Goal: Information Seeking & Learning: Understand process/instructions

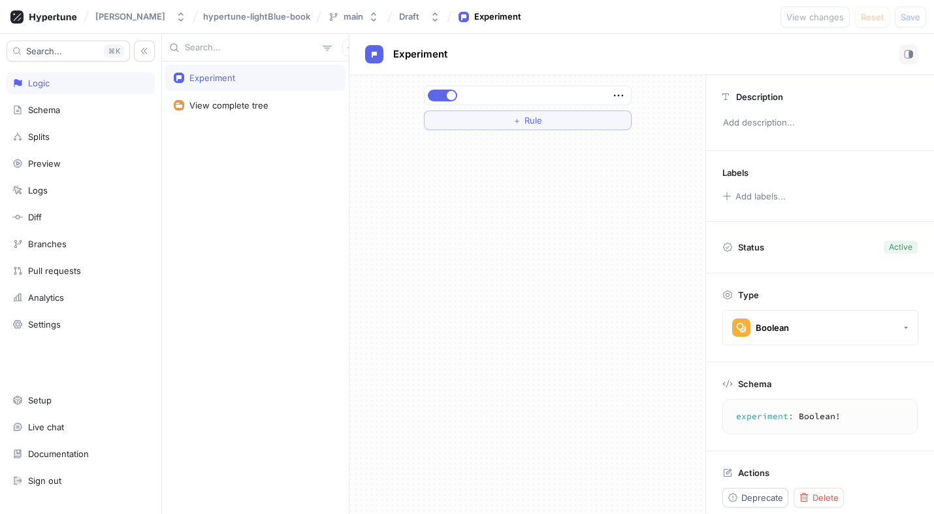
click at [212, 82] on div "Experiment" at bounding box center [213, 78] width 46 height 10
click at [221, 108] on div "View complete tree" at bounding box center [229, 105] width 79 height 10
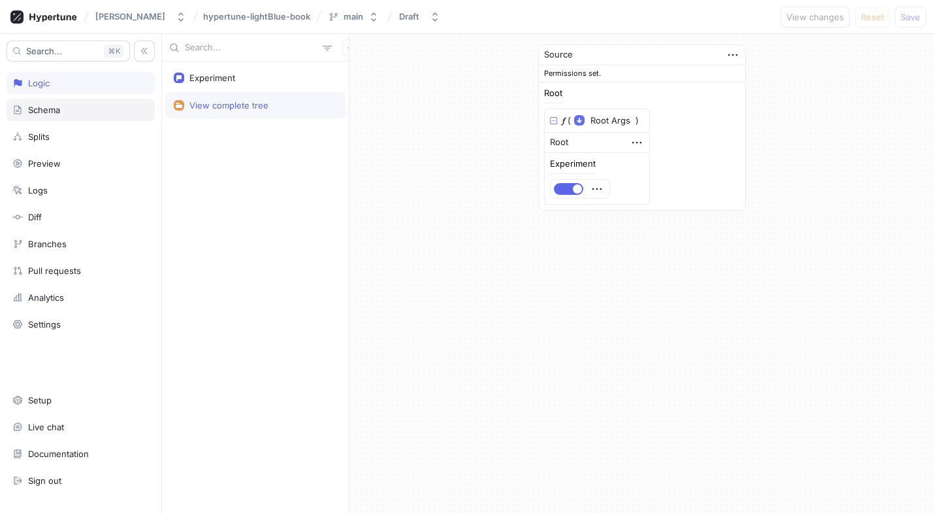
click at [98, 103] on div "Schema" at bounding box center [81, 110] width 148 height 22
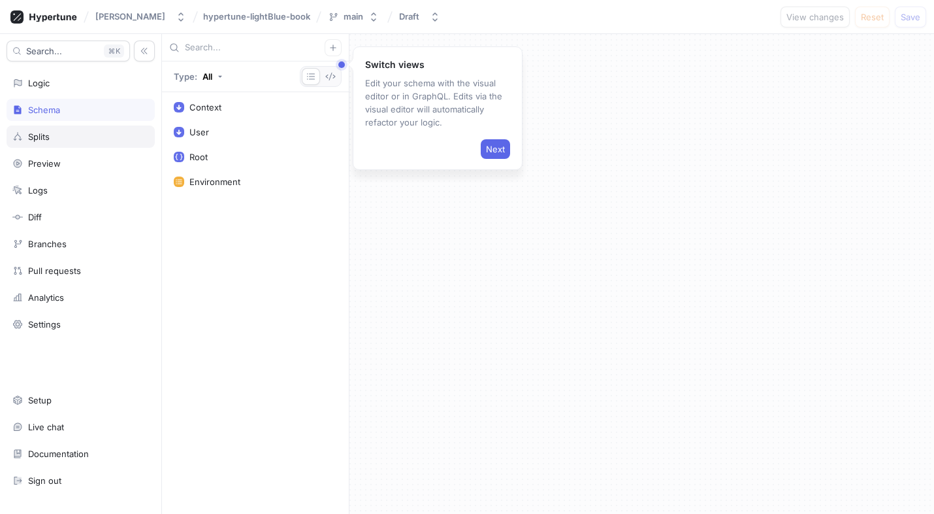
click at [108, 133] on div "Splits" at bounding box center [80, 136] width 137 height 10
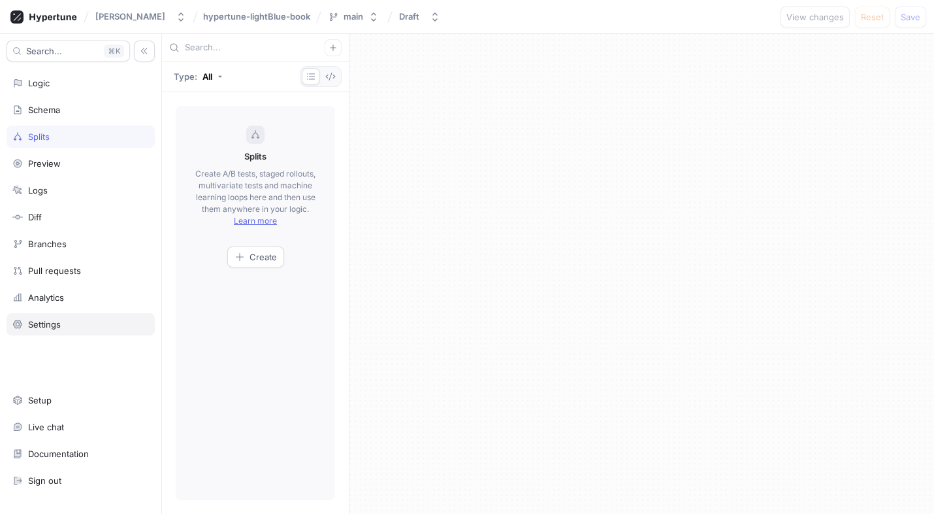
click at [87, 315] on div "Settings" at bounding box center [81, 324] width 148 height 22
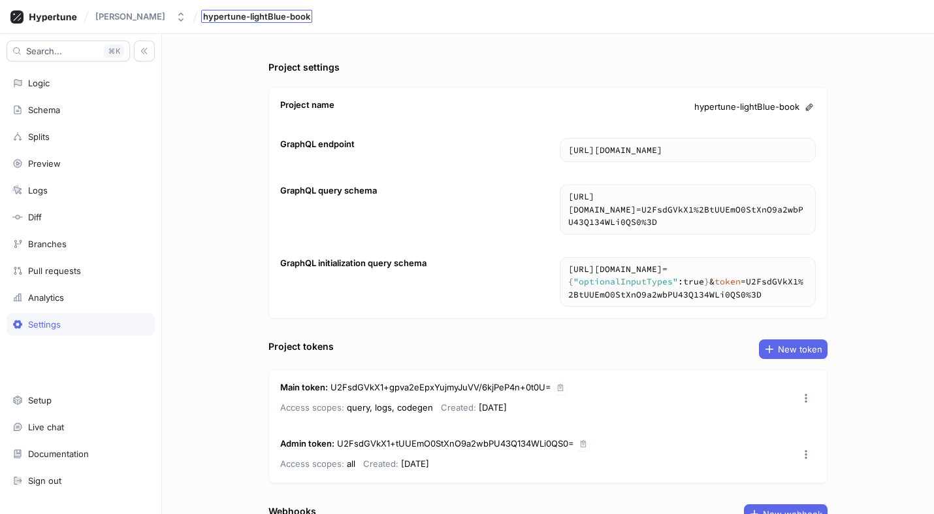
click at [262, 12] on span "hypertune-lightBlue-book" at bounding box center [256, 16] width 107 height 9
click at [71, 84] on div "Logic" at bounding box center [80, 83] width 137 height 10
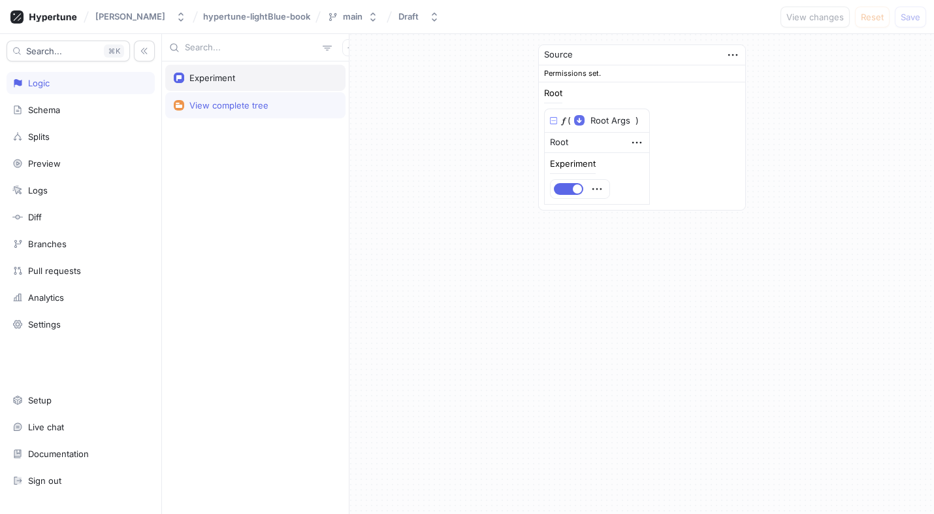
click at [282, 76] on div "Experiment" at bounding box center [255, 78] width 163 height 10
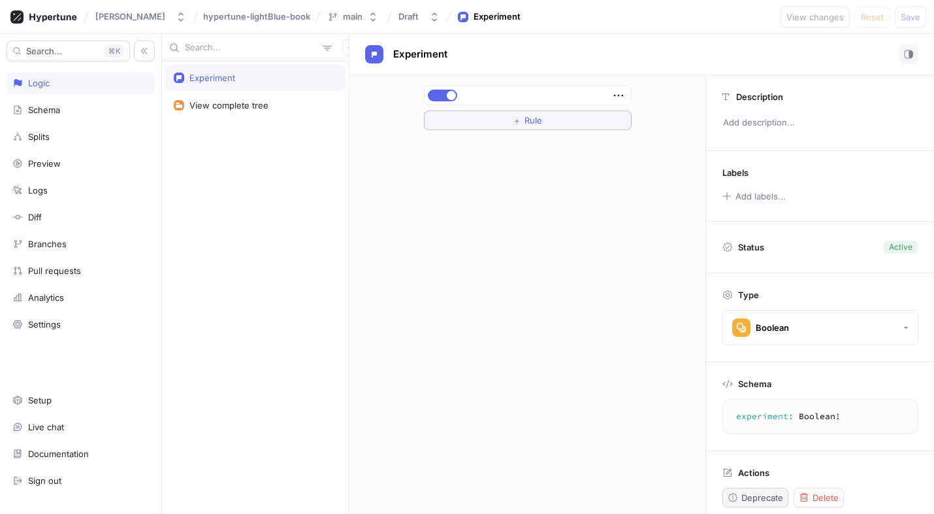
click at [767, 489] on button "Deprecate" at bounding box center [756, 497] width 66 height 20
click at [766, 335] on div "Boolean" at bounding box center [761, 327] width 57 height 18
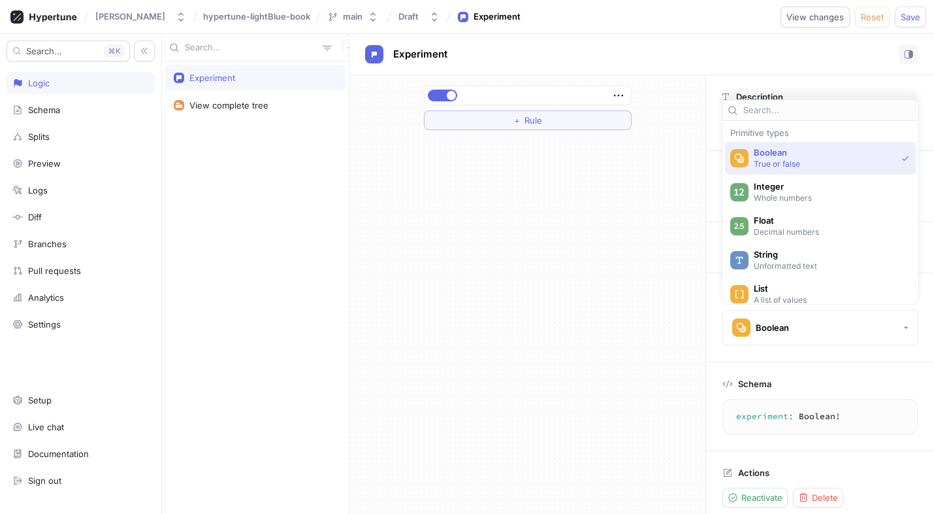
click at [763, 166] on p "True or false" at bounding box center [825, 163] width 142 height 11
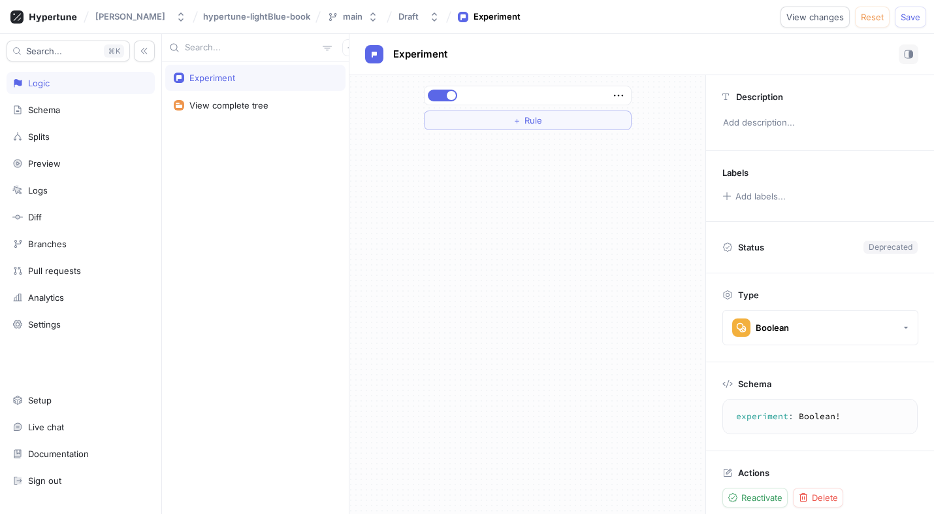
click at [765, 244] on p "Status" at bounding box center [751, 247] width 26 height 18
click at [726, 248] on icon at bounding box center [728, 247] width 10 height 10
click at [464, 98] on div at bounding box center [526, 95] width 199 height 8
click at [621, 95] on icon "button" at bounding box center [619, 95] width 14 height 14
click at [564, 111] on div "＋ Rule" at bounding box center [528, 108] width 208 height 44
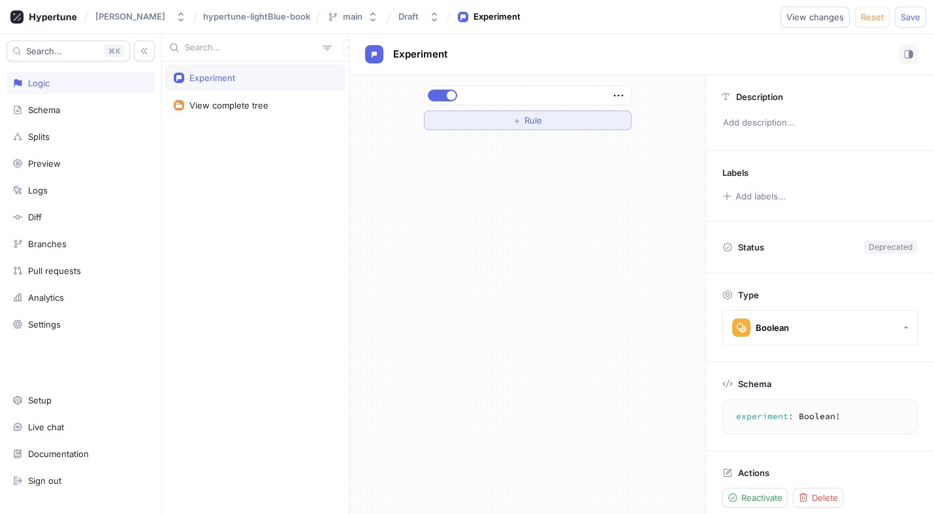
click at [564, 113] on button "＋ Rule" at bounding box center [528, 120] width 208 height 20
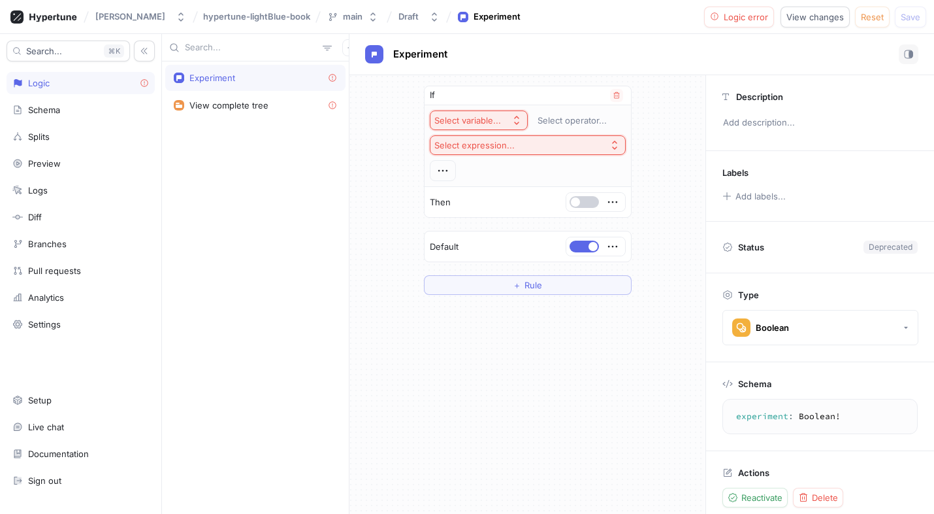
click at [583, 204] on button "button" at bounding box center [584, 202] width 29 height 12
click at [73, 225] on div "Diff" at bounding box center [81, 217] width 148 height 22
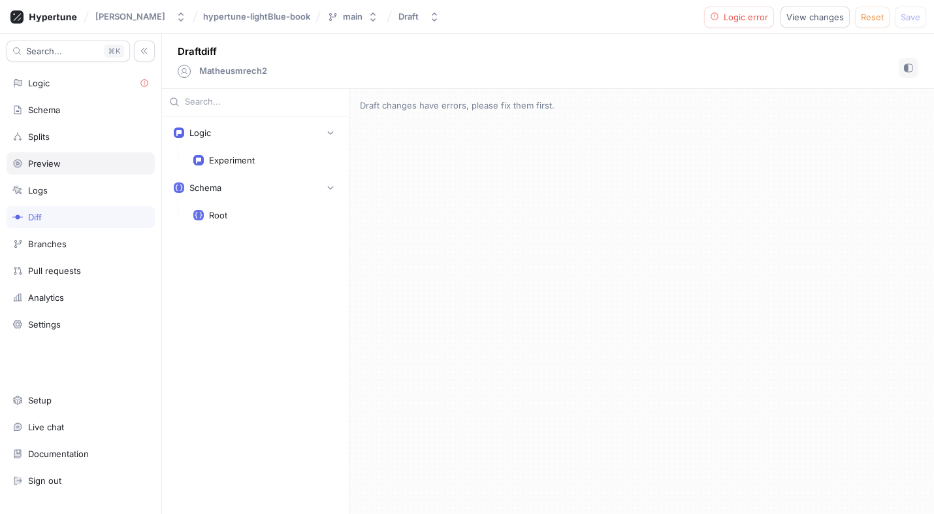
click at [80, 173] on div "Preview" at bounding box center [81, 163] width 148 height 22
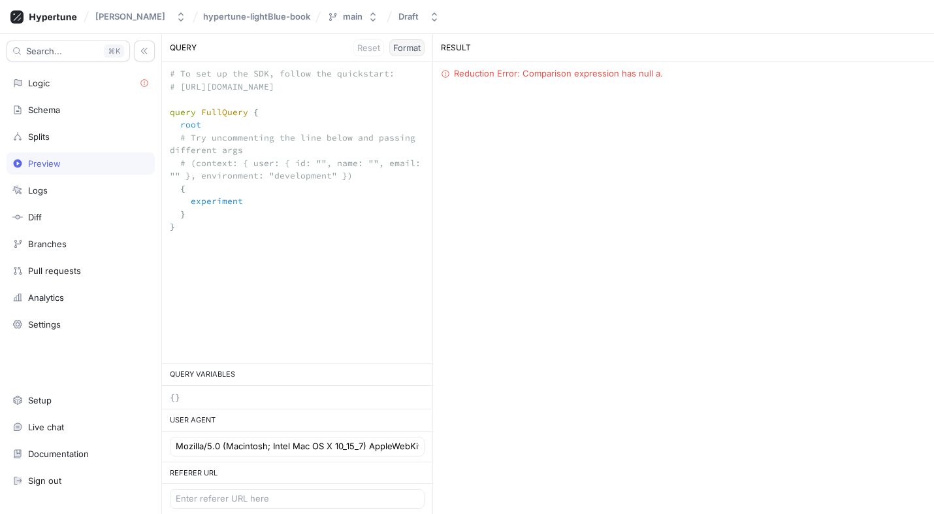
click at [402, 45] on span "Format" at bounding box center [406, 48] width 27 height 8
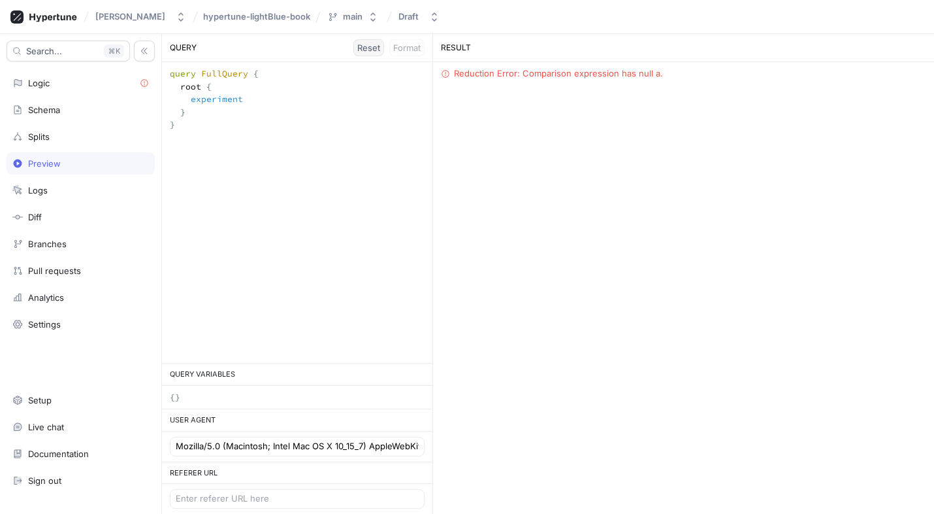
click at [354, 47] on button "Reset" at bounding box center [369, 47] width 31 height 17
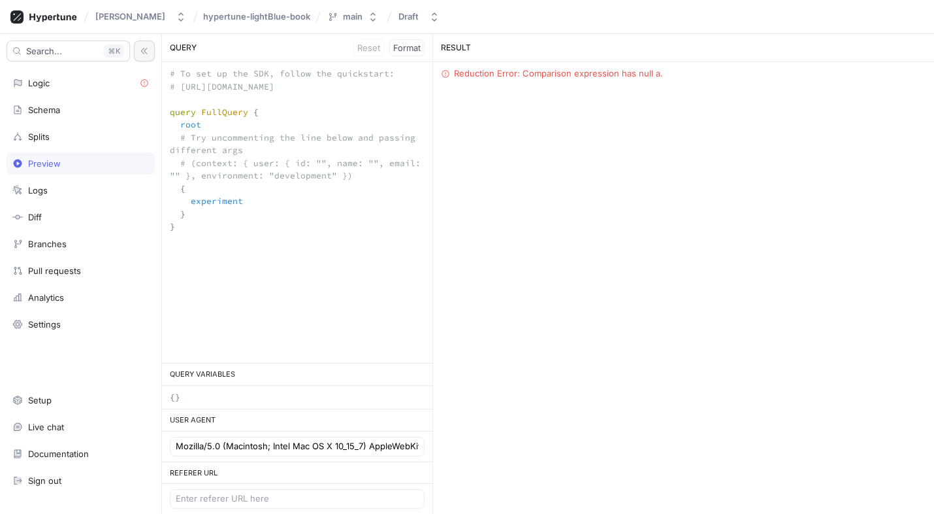
click at [139, 47] on button "button" at bounding box center [144, 51] width 21 height 21
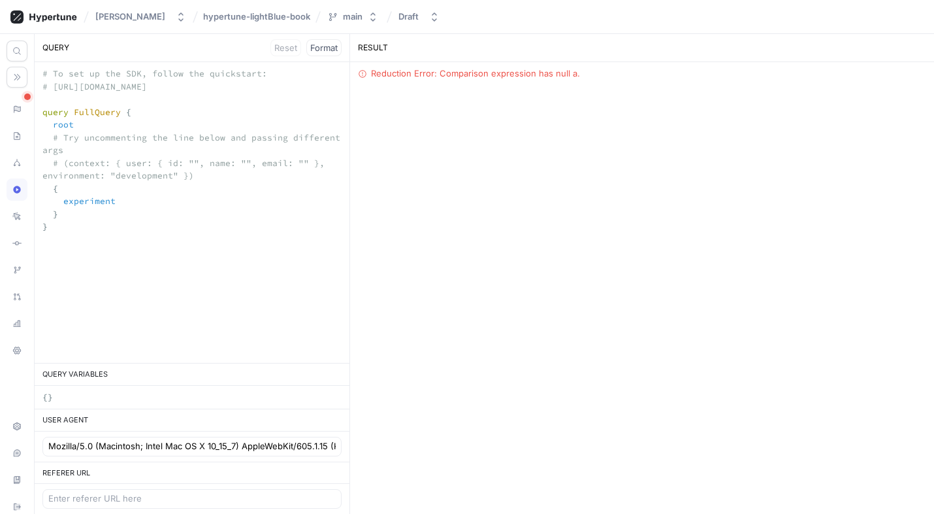
click at [25, 95] on div at bounding box center [27, 96] width 7 height 7
click at [29, 94] on div at bounding box center [27, 96] width 7 height 7
click at [17, 111] on icon at bounding box center [16, 109] width 9 height 10
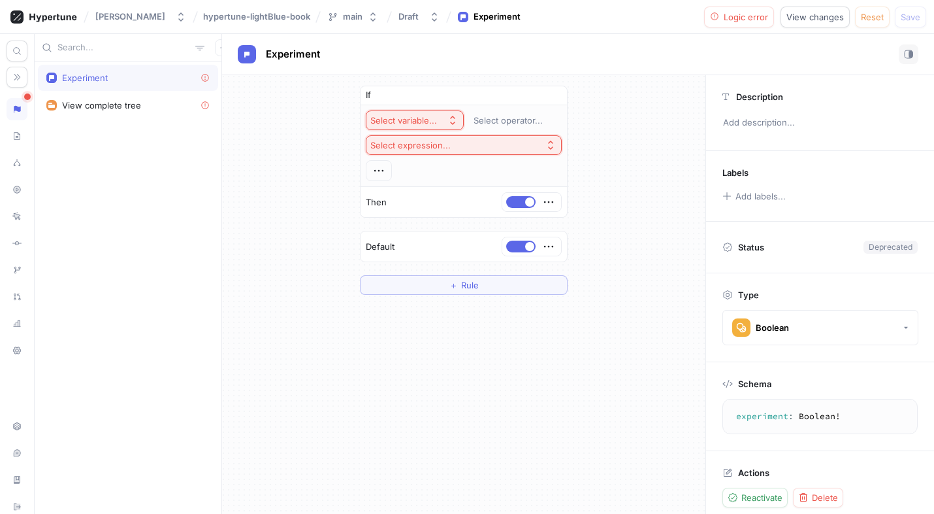
click at [150, 71] on div "Experiment" at bounding box center [128, 78] width 180 height 26
click at [418, 133] on div "Select variable... Select operator... Select expression..." at bounding box center [464, 145] width 196 height 71
click at [411, 122] on div "Select variable..." at bounding box center [404, 120] width 67 height 11
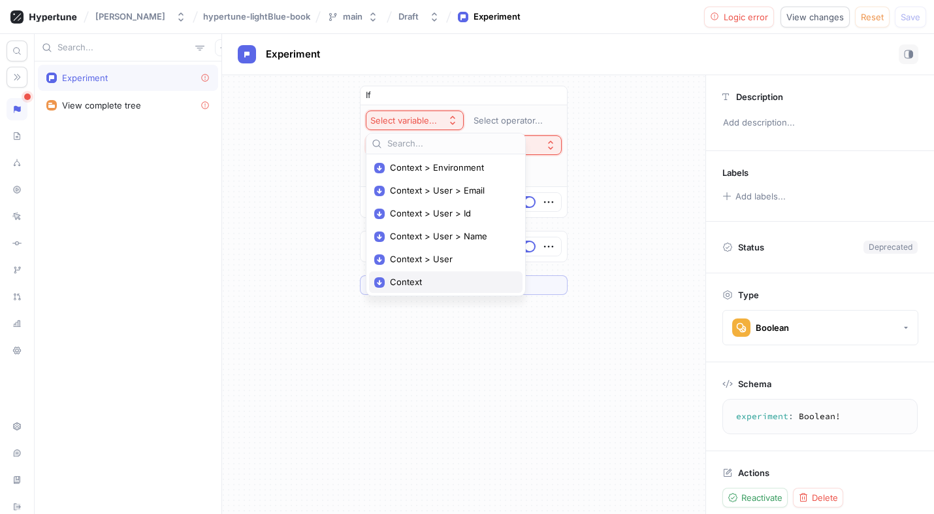
drag, startPoint x: 425, startPoint y: 169, endPoint x: 427, endPoint y: 275, distance: 105.9
click at [427, 277] on div "Context > Environment Context > User > Email Context > User > Id Context > User…" at bounding box center [446, 225] width 154 height 136
click at [427, 275] on div "Context" at bounding box center [446, 282] width 154 height 22
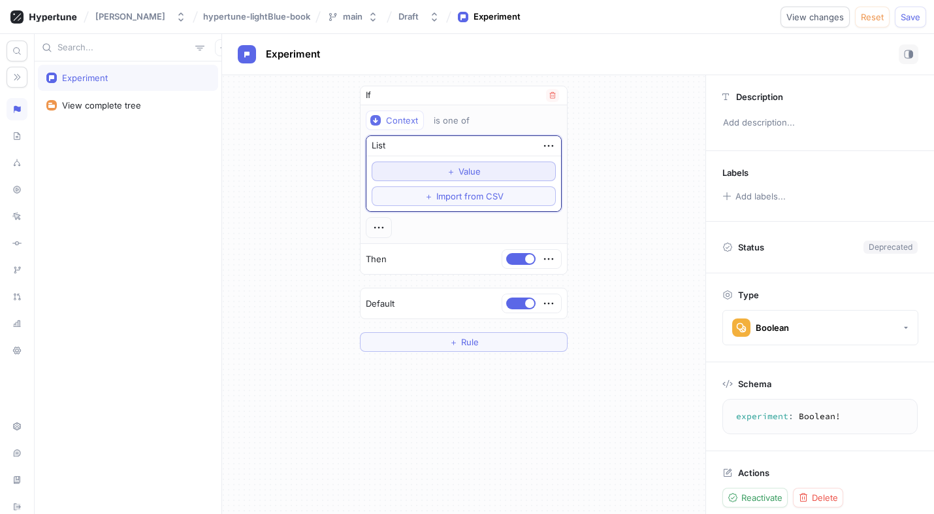
click at [424, 175] on button "＋ Value" at bounding box center [464, 171] width 184 height 20
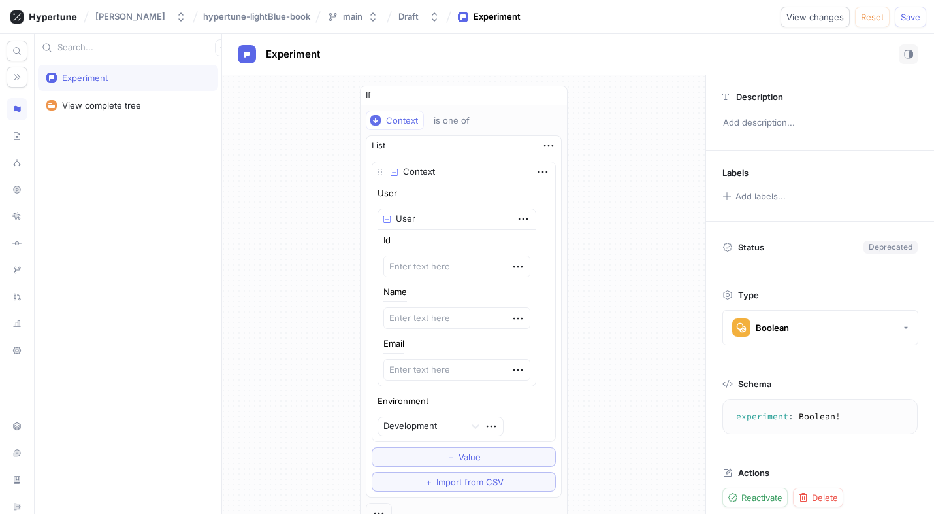
click at [580, 446] on div "If Context is one of List Context User User Id Name Email Environment Developme…" at bounding box center [464, 361] width 484 height 572
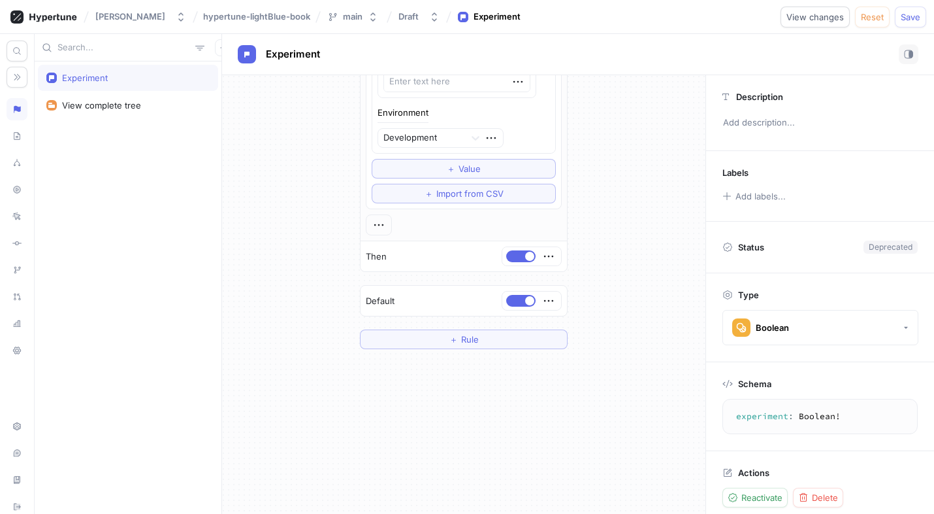
scroll to position [288, 0]
click at [19, 426] on icon at bounding box center [16, 426] width 9 height 10
type textarea "x"
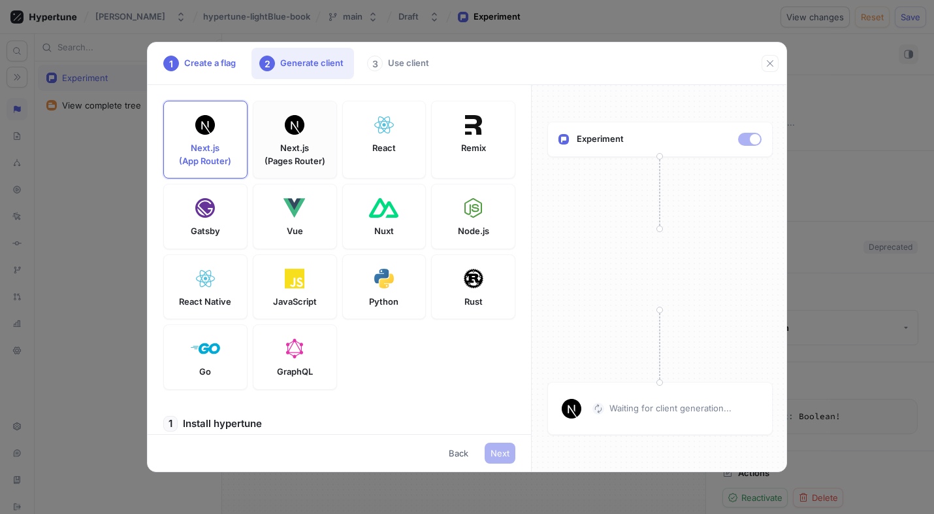
click at [322, 137] on div "Next.js (Pages Router)" at bounding box center [295, 140] width 84 height 78
type textarea "npm install hypertune"
type textarea "NEXT_PUBLIC_HYPERTUNE_TOKEN=U2FsdGVkX1+gpva2eEpxYujmyJuVV/6kjPeP4n+0t0U= HYPERT…"
click at [223, 157] on p "Next.js (App Router)" at bounding box center [205, 154] width 52 height 25
type textarea "npm install hypertune server-only"
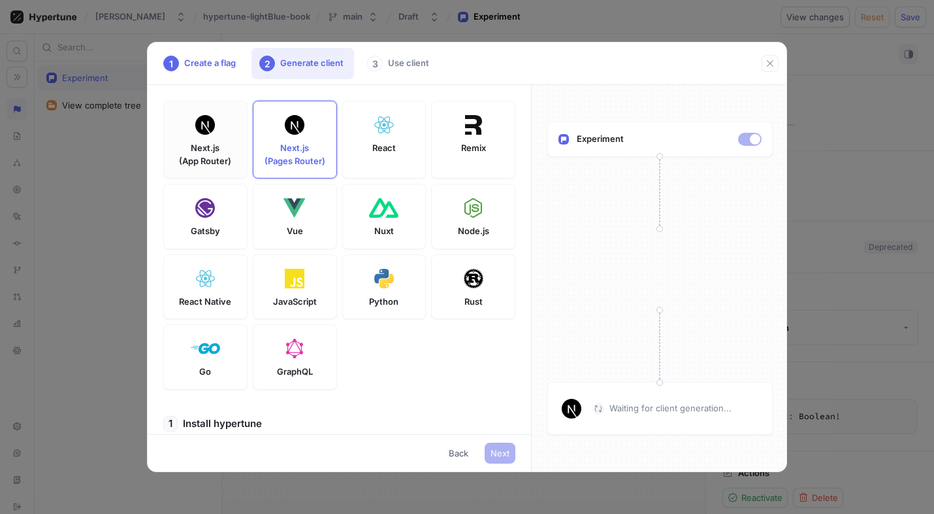
type textarea "NEXT_PUBLIC_HYPERTUNE_TOKEN=U2FsdGVkX1+gpva2eEpxYujmyJuVV/6kjPeP4n+0t0U= HYPERT…"
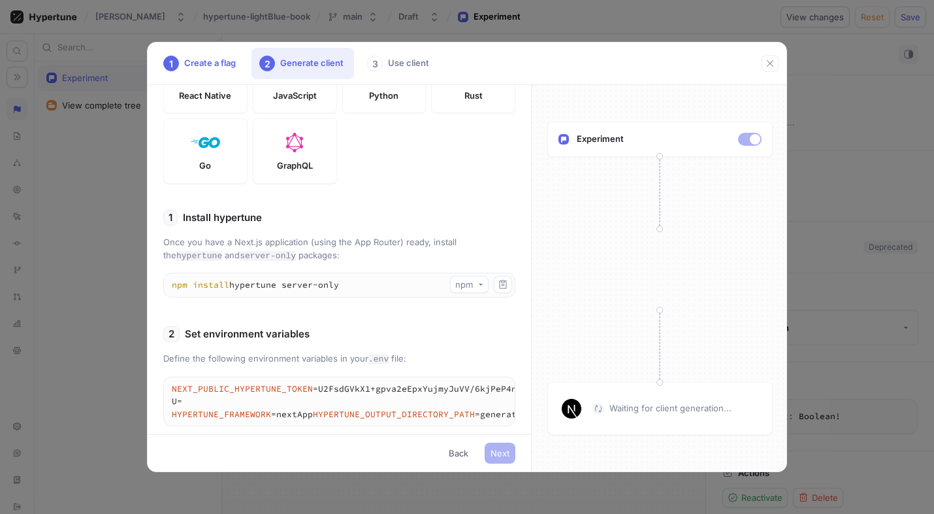
scroll to position [195, 0]
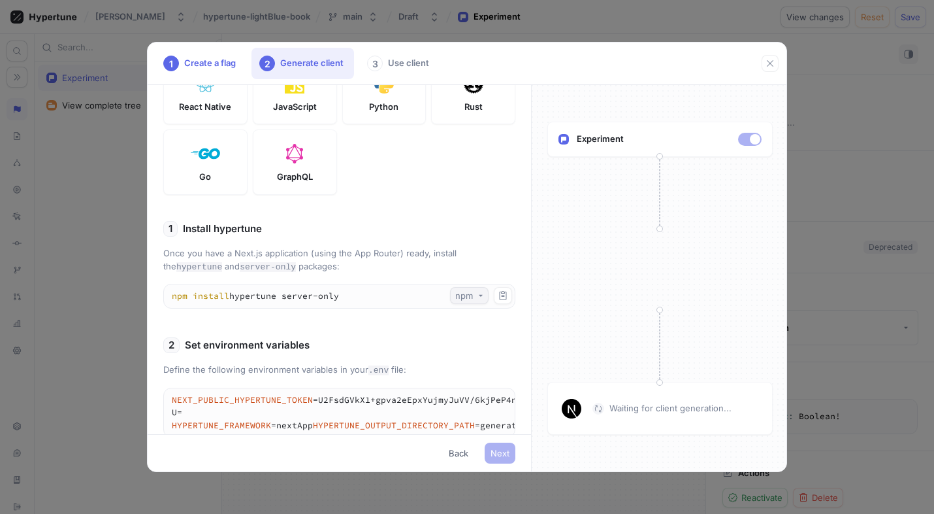
click at [484, 293] on button "npm" at bounding box center [469, 295] width 39 height 17
click at [416, 348] on div "2 Set environment variables" at bounding box center [339, 345] width 352 height 16
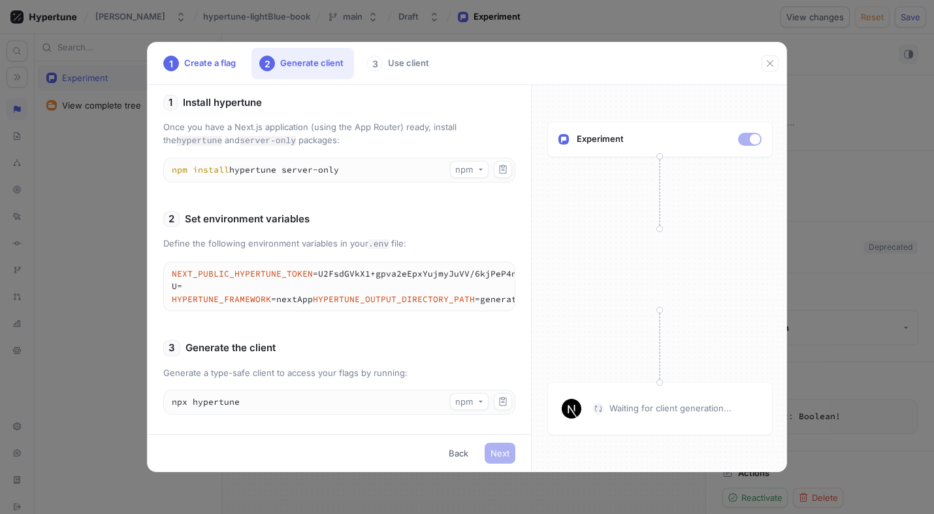
scroll to position [320, 0]
click at [472, 402] on button "npm" at bounding box center [469, 401] width 39 height 17
click at [463, 423] on span "npm" at bounding box center [468, 419] width 18 height 11
click at [507, 466] on div "Next Back" at bounding box center [340, 452] width 384 height 37
click at [581, 408] on img at bounding box center [572, 409] width 20 height 20
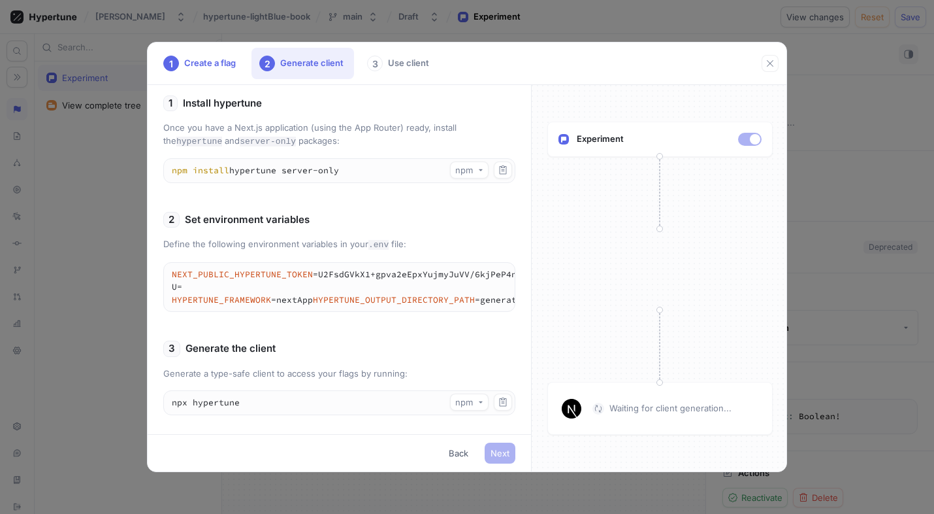
click at [429, 112] on div "1 Install hypertune Once you have a Next.js application (using the App Router) …" at bounding box center [339, 260] width 352 height 330
click at [318, 159] on textarea "npm install hypertune server-only" at bounding box center [339, 171] width 351 height 24
click at [403, 64] on div "3 Use client" at bounding box center [399, 63] width 80 height 31
